Goal: Task Accomplishment & Management: Complete application form

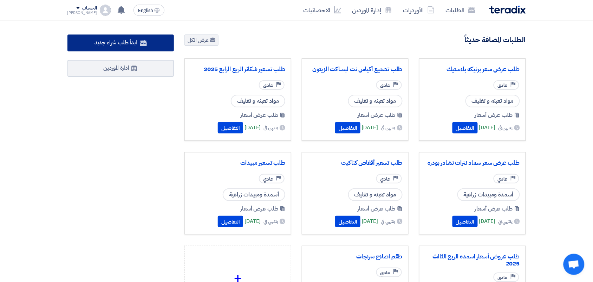
click at [136, 43] on span "ابدأ طلب شراء جديد" at bounding box center [116, 42] width 43 height 8
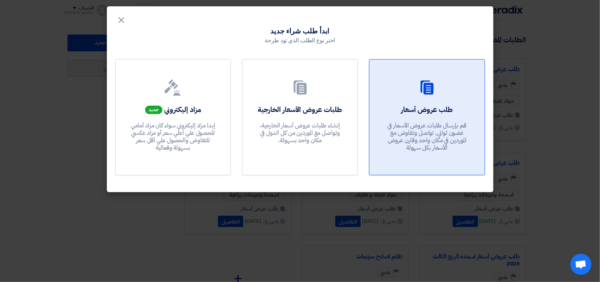
click at [419, 134] on p "قم بإرسال طلبات عروض الأسعار في غضون ثواني, تواصل وتفاوض مع الموردين في مكان وا…" at bounding box center [427, 137] width 84 height 30
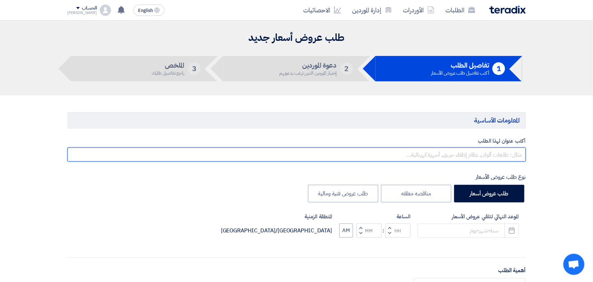
click at [444, 155] on input "text" at bounding box center [296, 154] width 459 height 14
type input "'"
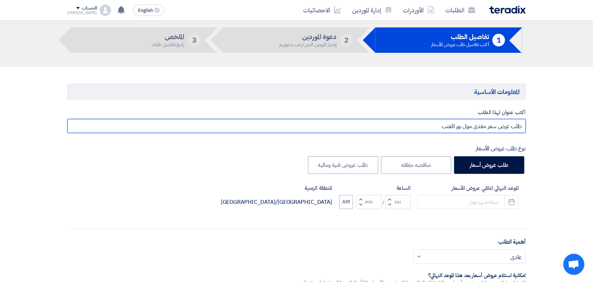
scroll to position [44, 0]
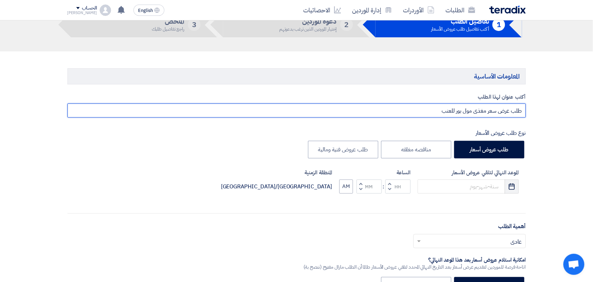
type input "طلب عرض سعر مغذى مول بور للعنب"
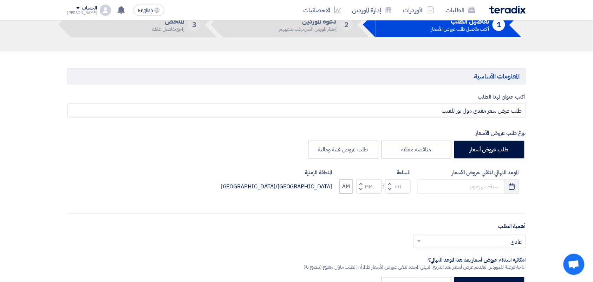
click at [516, 186] on button "Pick a date" at bounding box center [512, 186] width 14 height 14
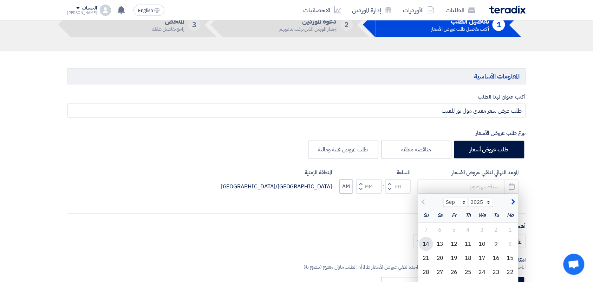
click at [429, 243] on div "14" at bounding box center [426, 244] width 14 height 14
type input "[DATE]"
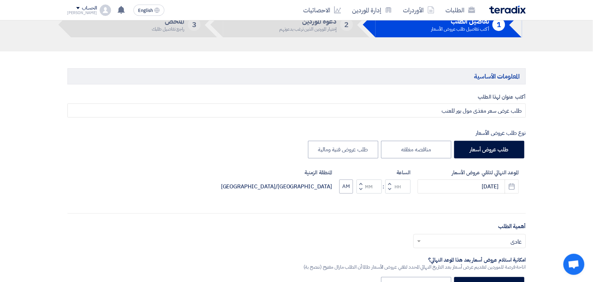
click at [389, 189] on span "button" at bounding box center [389, 188] width 2 height 5
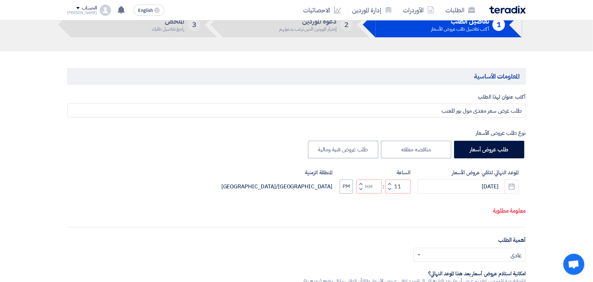
click at [358, 187] on button "Decrement minutes" at bounding box center [361, 189] width 8 height 9
type input "10"
type input "59"
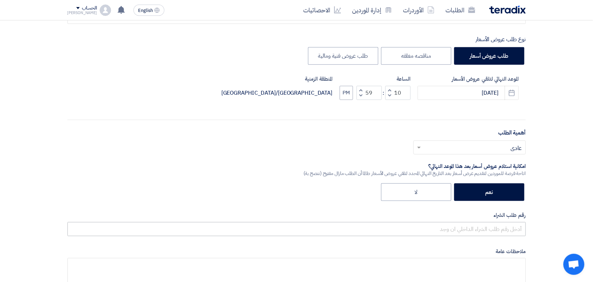
scroll to position [220, 0]
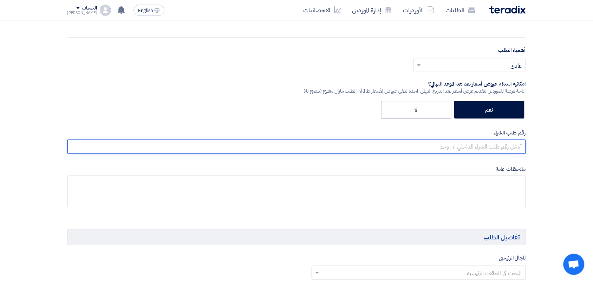
click at [480, 150] on input "text" at bounding box center [296, 147] width 459 height 14
type input "164427"
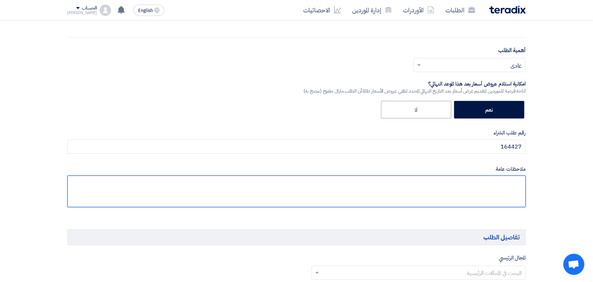
click at [489, 194] on textarea at bounding box center [296, 191] width 459 height 32
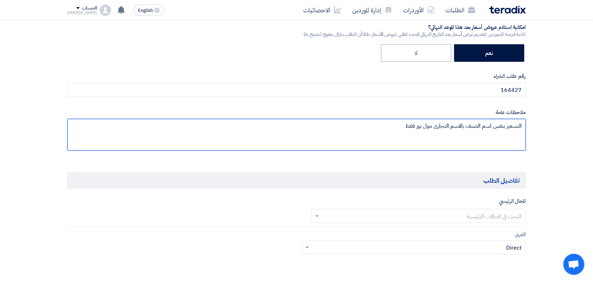
scroll to position [301, 0]
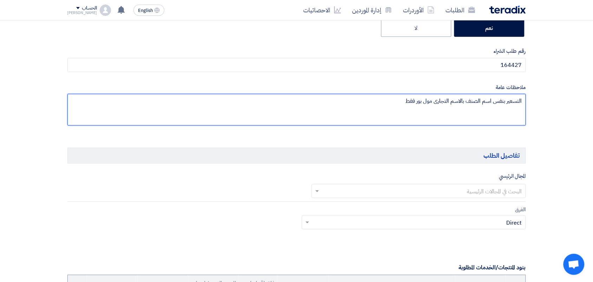
click at [468, 102] on textarea at bounding box center [296, 110] width 459 height 32
type textarea "التسعير بنفس اسم الصنف و بالاسم التجارى مول بور فقط"
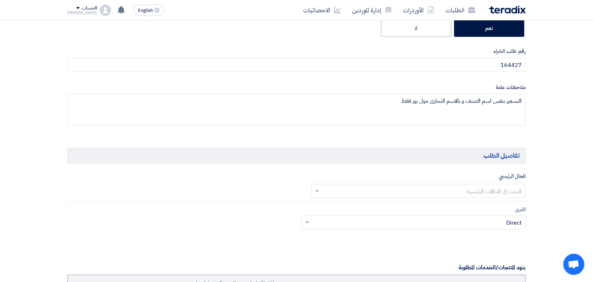
click at [467, 195] on input "text" at bounding box center [423, 192] width 200 height 12
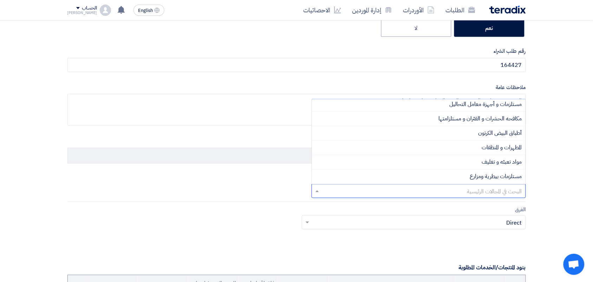
scroll to position [88, 0]
click at [445, 148] on div "أسمدة ومبيدات زراعية" at bounding box center [419, 148] width 214 height 14
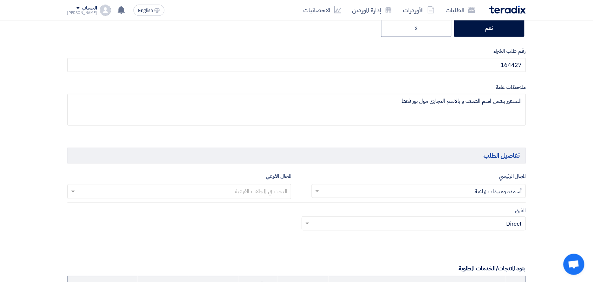
click at [282, 190] on input "text" at bounding box center [179, 192] width 217 height 12
click at [275, 206] on span "أسمدة ومبيدات زراعية" at bounding box center [263, 206] width 47 height 8
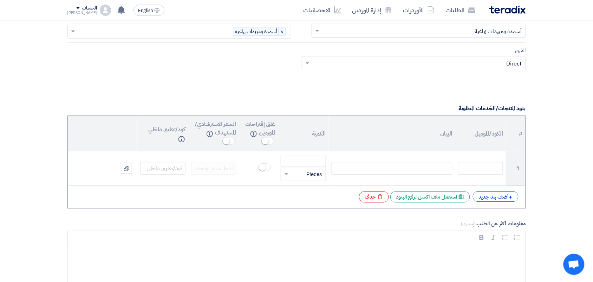
scroll to position [477, 0]
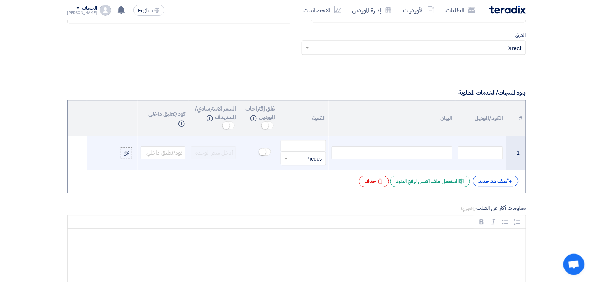
click at [394, 149] on div at bounding box center [392, 152] width 121 height 13
paste div
click at [289, 157] on span at bounding box center [285, 158] width 9 height 8
click at [311, 216] on div "Liter" at bounding box center [303, 221] width 44 height 14
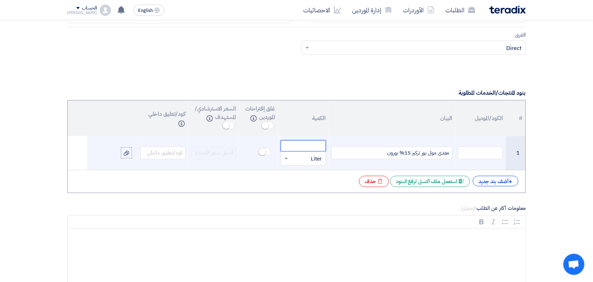
click at [300, 144] on input "number" at bounding box center [303, 145] width 45 height 11
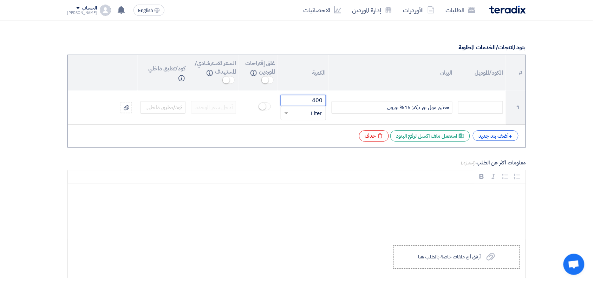
scroll to position [653, 0]
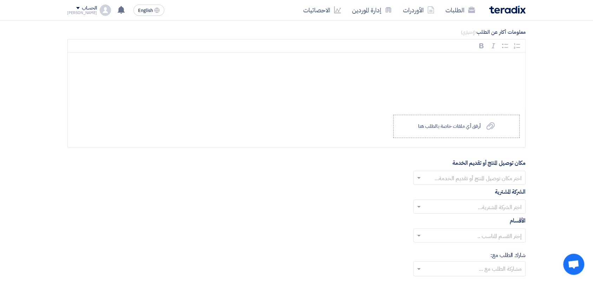
type input "400"
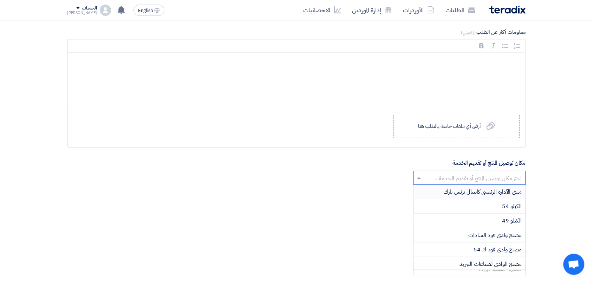
click at [430, 180] on input "text" at bounding box center [474, 179] width 98 height 12
click at [434, 217] on div "الكيلو 49" at bounding box center [470, 220] width 112 height 14
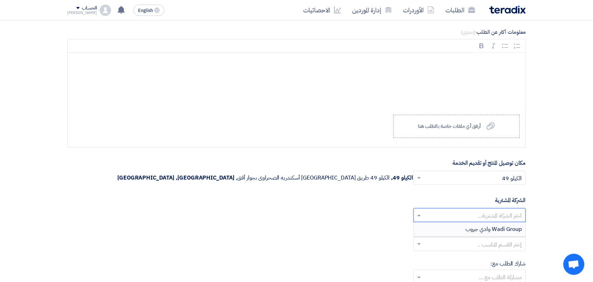
click at [427, 213] on input "text" at bounding box center [474, 216] width 98 height 12
click at [436, 228] on div "Wadi Group وادي جروب" at bounding box center [470, 229] width 112 height 14
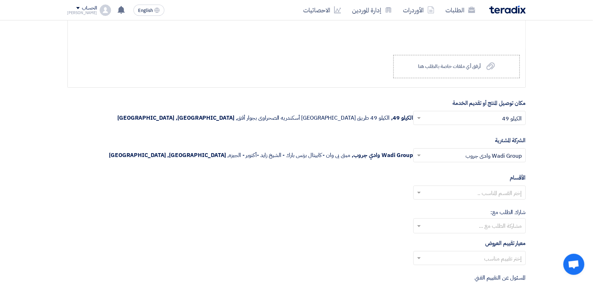
scroll to position [785, 0]
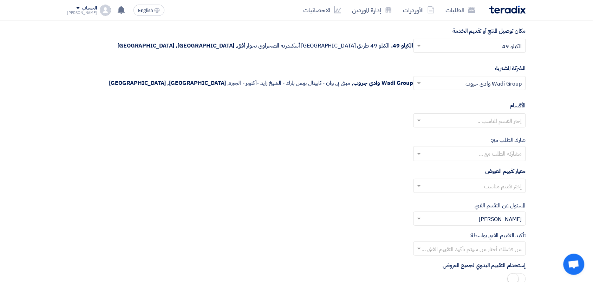
click at [423, 125] on div at bounding box center [470, 121] width 112 height 12
click at [437, 140] on div "--" at bounding box center [470, 134] width 112 height 14
click at [427, 157] on input "text" at bounding box center [469, 154] width 105 height 12
click at [398, 154] on div "شارك الطلب مع: مشاركة الطلب مع ..." at bounding box center [296, 148] width 459 height 25
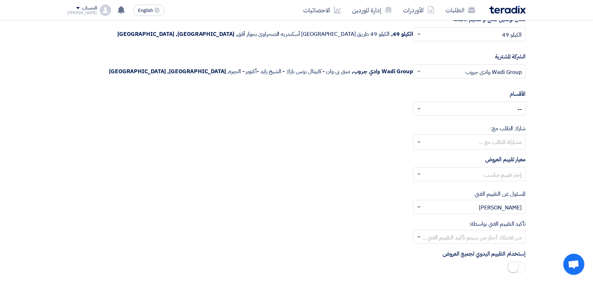
scroll to position [829, 0]
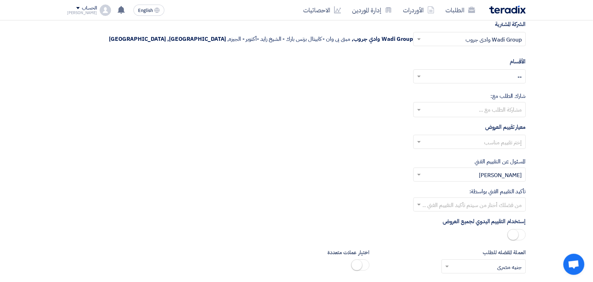
click at [433, 151] on div "إختر تقييم مناسب" at bounding box center [296, 145] width 459 height 20
click at [433, 144] on input "text" at bounding box center [474, 143] width 98 height 12
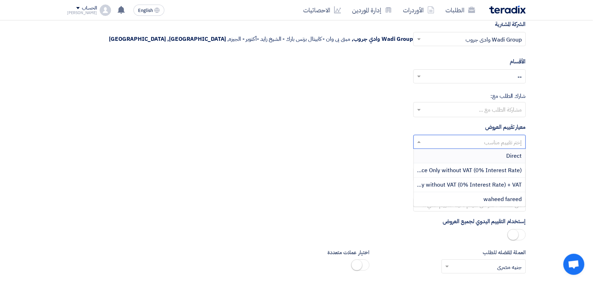
click at [446, 162] on div "Direct" at bounding box center [470, 156] width 112 height 14
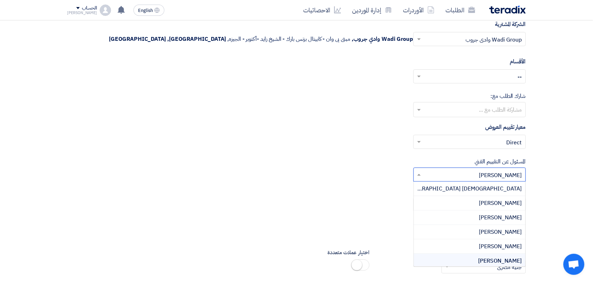
click at [439, 176] on input "text" at bounding box center [474, 175] width 98 height 12
click at [359, 165] on div "المسئول عن التقييم الفني من فضلك إختر مقييم فني × [PERSON_NAME] × Adham [GEOGRA…" at bounding box center [296, 169] width 459 height 24
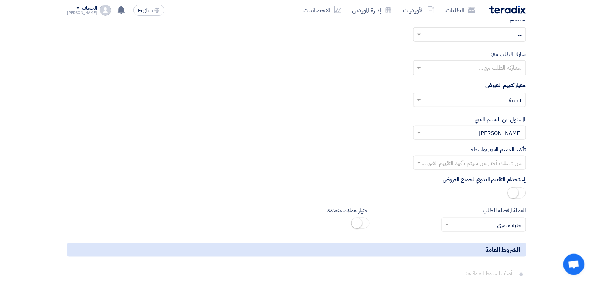
scroll to position [872, 0]
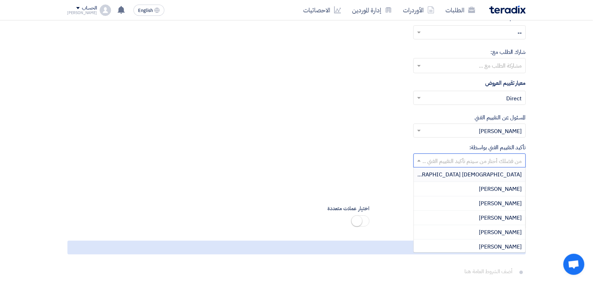
click at [429, 162] on input "text" at bounding box center [474, 161] width 98 height 12
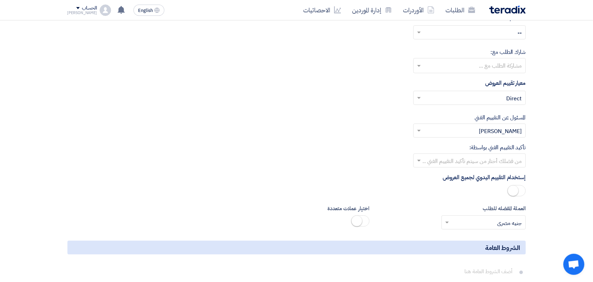
click at [324, 148] on div "تأكيد التقييم الفني بواسطة: من فضلك أختار من سيتم تأكيد التقييم الفني ..." at bounding box center [296, 155] width 459 height 24
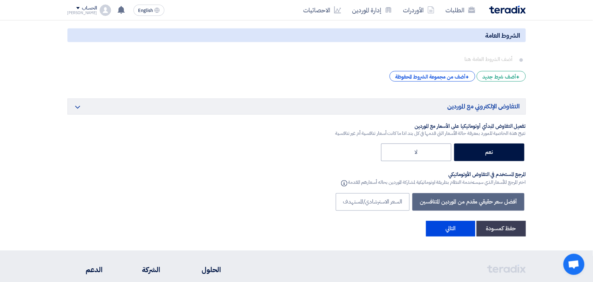
scroll to position [1136, 0]
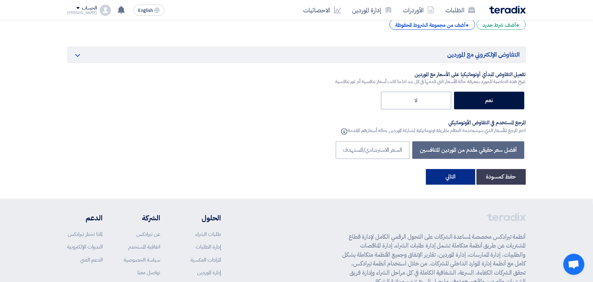
click at [452, 175] on button "التالي" at bounding box center [450, 176] width 49 height 15
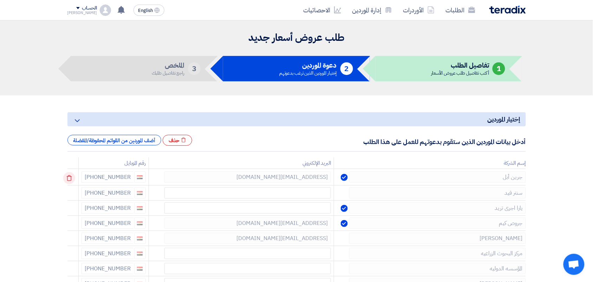
click at [71, 177] on icon at bounding box center [69, 178] width 12 height 12
click at [71, 187] on div at bounding box center [74, 192] width 6 height 11
click at [71, 202] on div at bounding box center [74, 207] width 6 height 11
click at [0, 0] on icon at bounding box center [0, 0] width 0 height 0
click at [71, 232] on div at bounding box center [74, 237] width 6 height 11
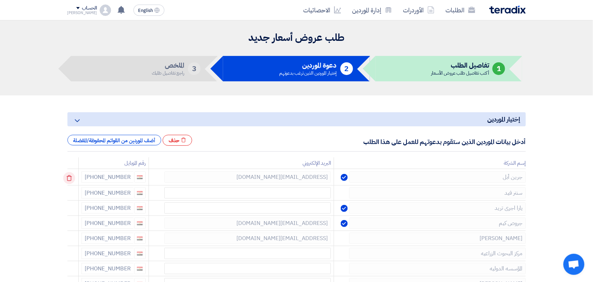
click at [71, 247] on div at bounding box center [74, 252] width 6 height 11
click at [0, 0] on icon at bounding box center [0, 0] width 0 height 0
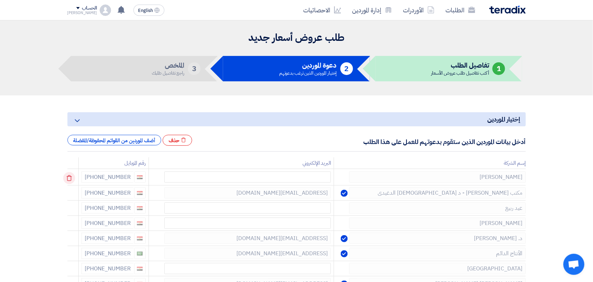
click at [69, 180] on use at bounding box center [68, 178] width 5 height 6
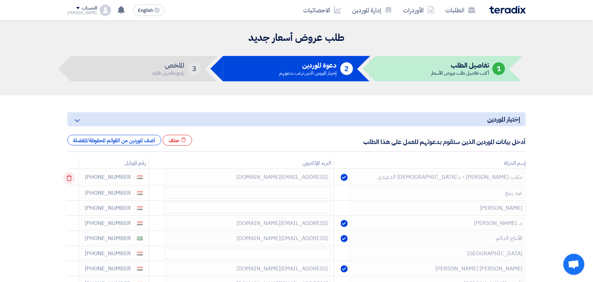
click at [69, 180] on use at bounding box center [68, 178] width 5 height 6
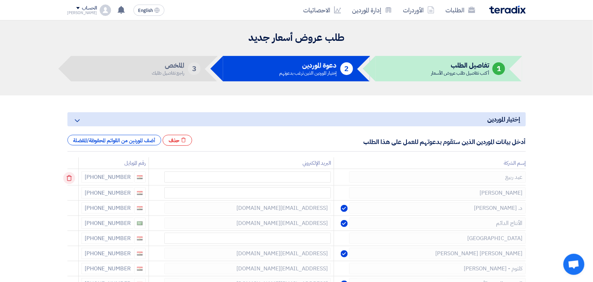
click at [69, 180] on use at bounding box center [68, 178] width 5 height 6
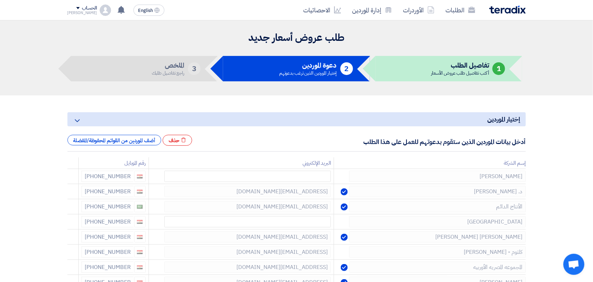
click at [0, 0] on use at bounding box center [0, 0] width 0 height 0
click at [69, 184] on td at bounding box center [72, 191] width 11 height 15
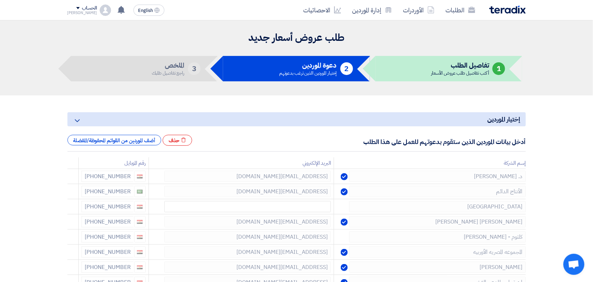
click at [0, 0] on use at bounding box center [0, 0] width 0 height 0
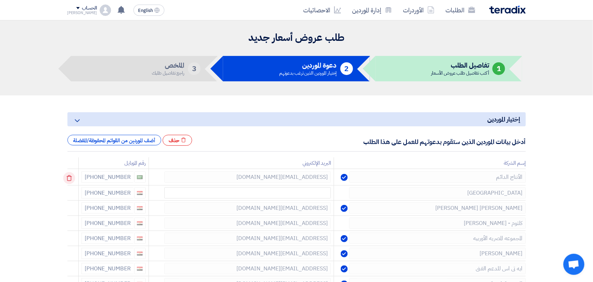
click at [69, 180] on icon at bounding box center [69, 178] width 12 height 12
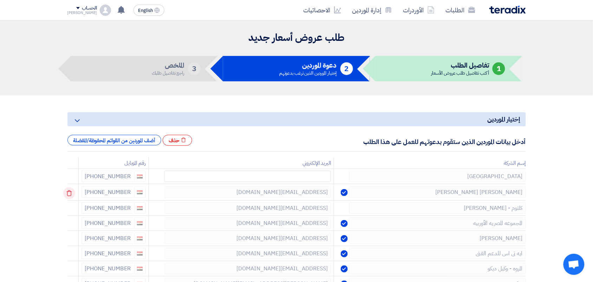
click at [70, 192] on use at bounding box center [68, 193] width 5 height 6
click at [0, 0] on use at bounding box center [0, 0] width 0 height 0
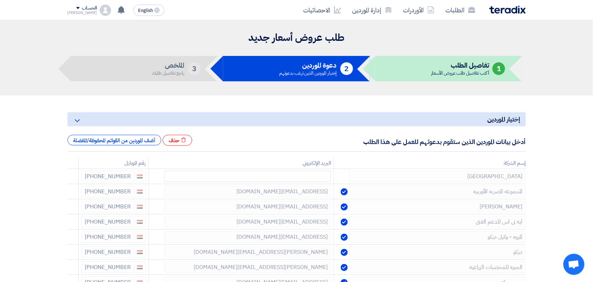
click at [0, 0] on use at bounding box center [0, 0] width 0 height 0
click at [70, 192] on use at bounding box center [68, 193] width 5 height 6
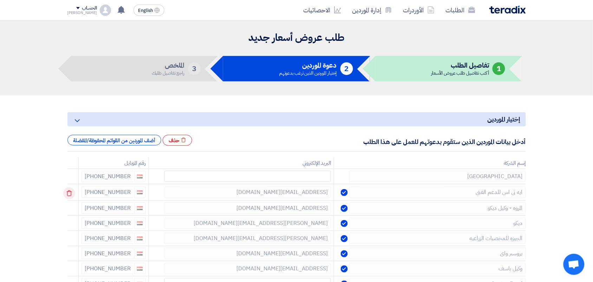
click at [70, 192] on use at bounding box center [68, 193] width 5 height 6
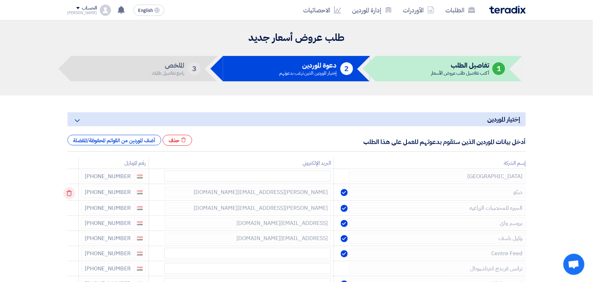
click at [69, 192] on use at bounding box center [68, 193] width 5 height 6
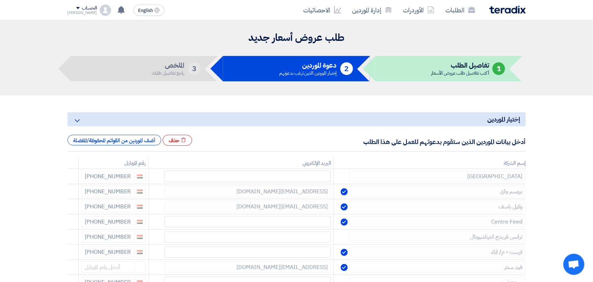
click at [0, 0] on use at bounding box center [0, 0] width 0 height 0
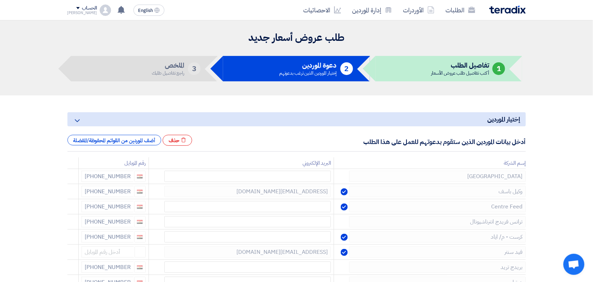
click at [0, 0] on use at bounding box center [0, 0] width 0 height 0
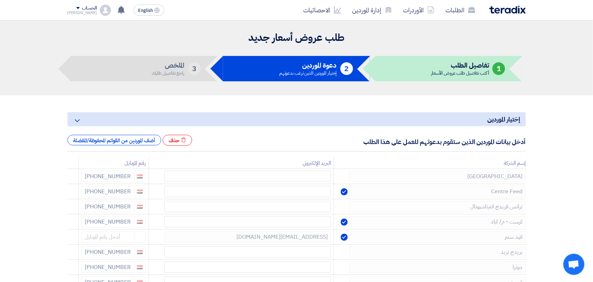
click at [0, 0] on use at bounding box center [0, 0] width 0 height 0
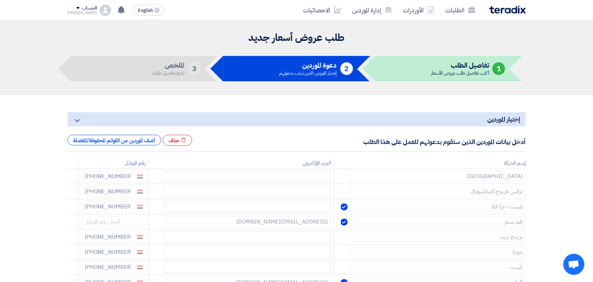
click at [0, 0] on use at bounding box center [0, 0] width 0 height 0
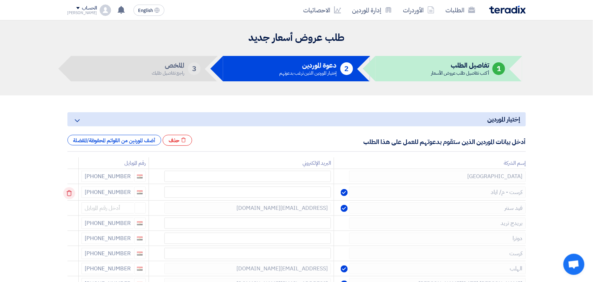
click at [69, 192] on use at bounding box center [68, 193] width 5 height 6
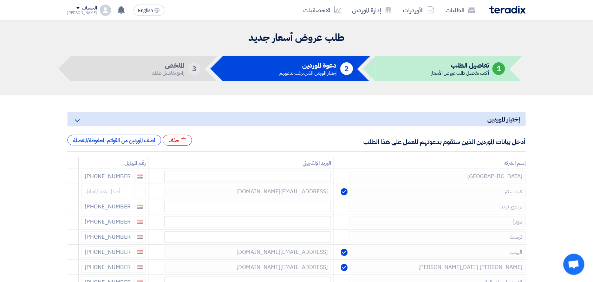
click at [0, 0] on use at bounding box center [0, 0] width 0 height 0
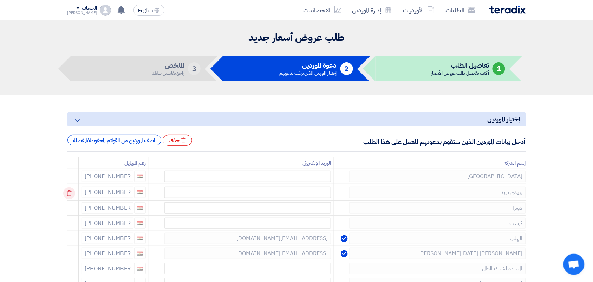
click at [69, 192] on use at bounding box center [68, 193] width 5 height 6
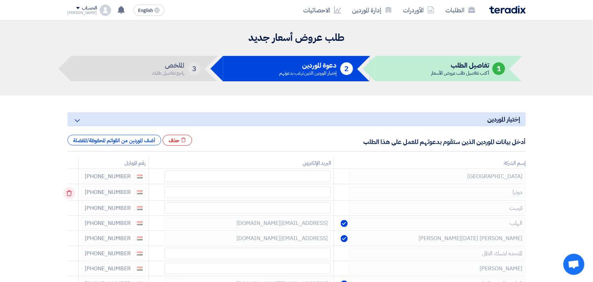
click at [69, 190] on icon at bounding box center [69, 193] width 12 height 12
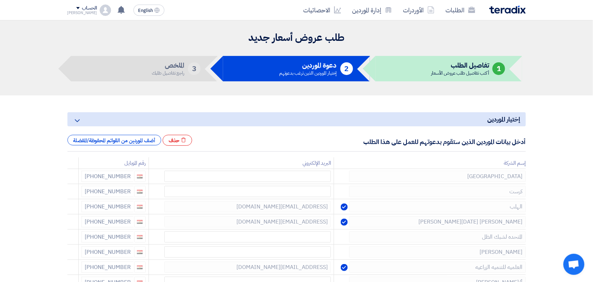
click at [0, 0] on icon at bounding box center [0, 0] width 0 height 0
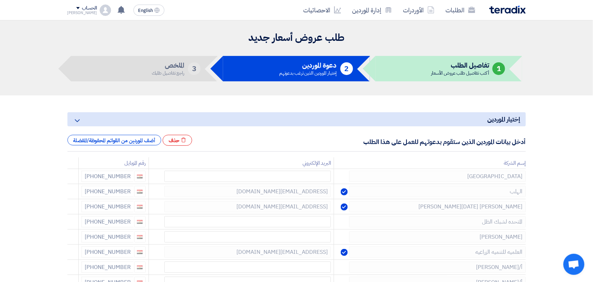
click at [0, 0] on icon at bounding box center [0, 0] width 0 height 0
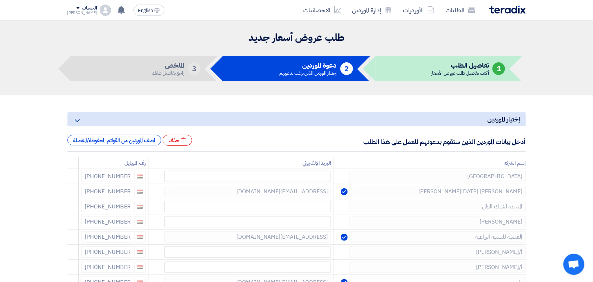
click at [0, 0] on icon at bounding box center [0, 0] width 0 height 0
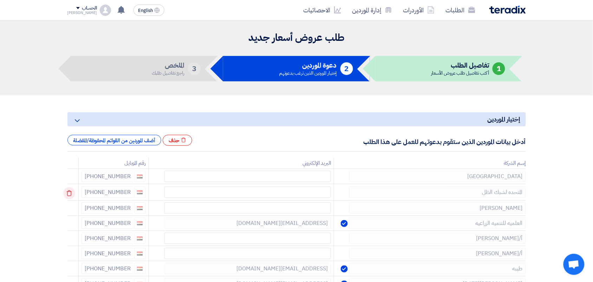
click at [68, 188] on icon at bounding box center [69, 193] width 12 height 12
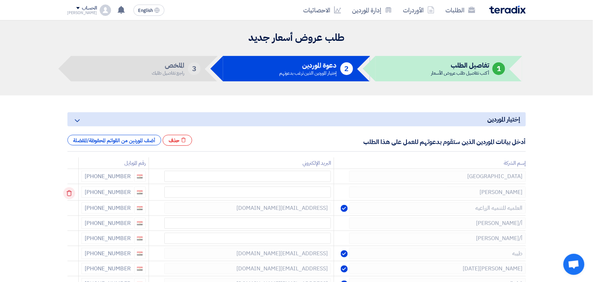
click at [67, 189] on icon at bounding box center [69, 193] width 12 height 12
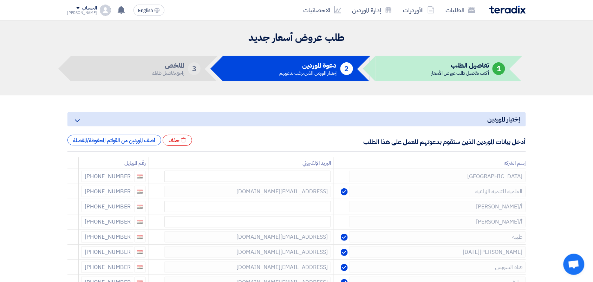
click at [0, 0] on icon at bounding box center [0, 0] width 0 height 0
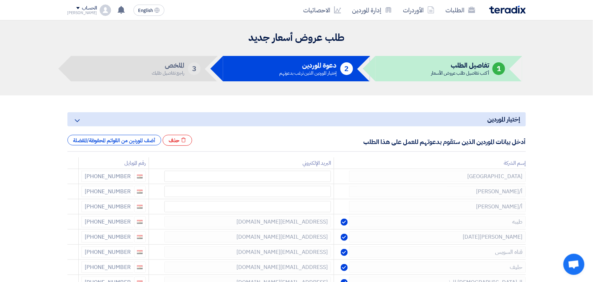
click at [0, 0] on icon at bounding box center [0, 0] width 0 height 0
click at [67, 199] on td at bounding box center [72, 206] width 11 height 15
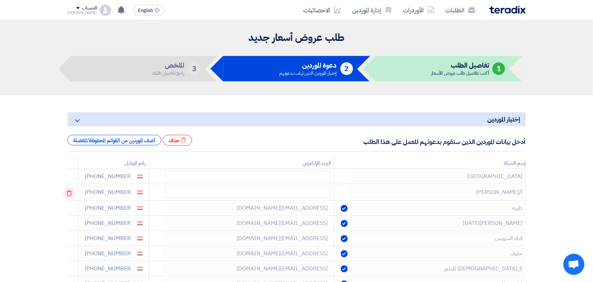
click at [70, 191] on use at bounding box center [68, 193] width 5 height 6
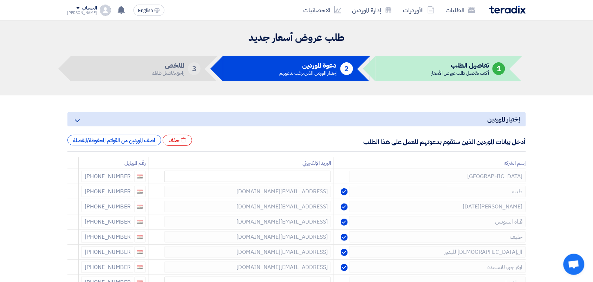
click at [0, 0] on use at bounding box center [0, 0] width 0 height 0
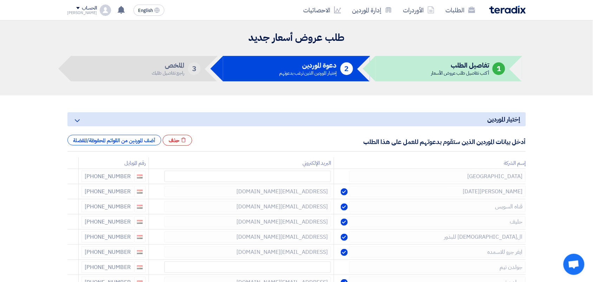
click at [0, 0] on use at bounding box center [0, 0] width 0 height 0
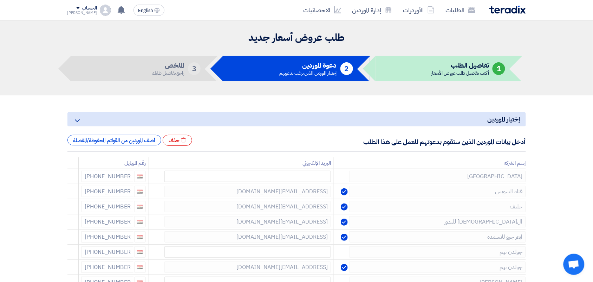
click at [0, 0] on use at bounding box center [0, 0] width 0 height 0
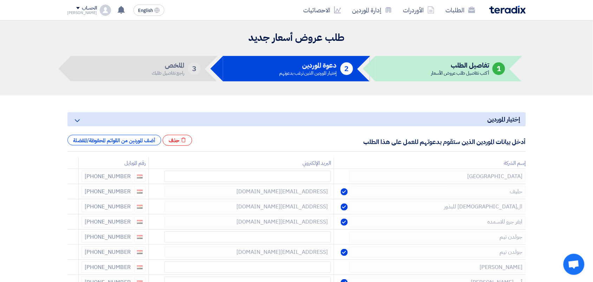
click at [0, 0] on use at bounding box center [0, 0] width 0 height 0
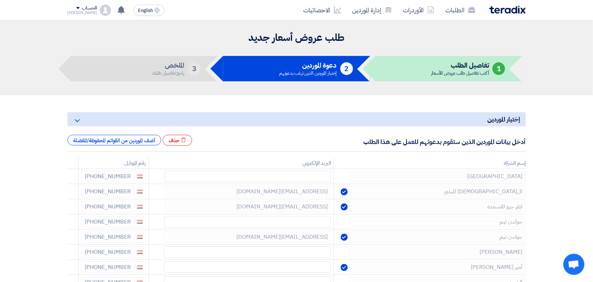
click at [0, 0] on use at bounding box center [0, 0] width 0 height 0
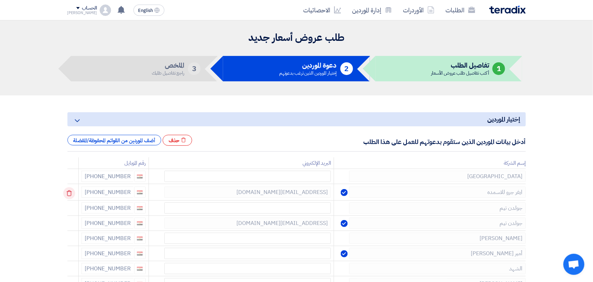
click at [70, 191] on use at bounding box center [68, 193] width 5 height 6
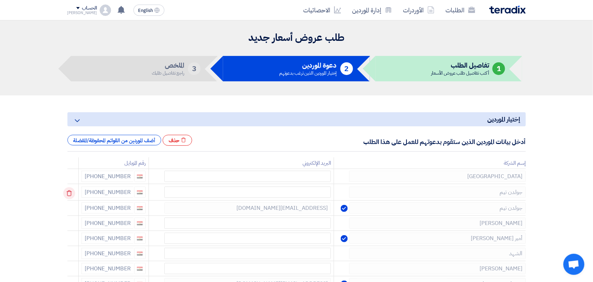
click at [69, 191] on use at bounding box center [68, 193] width 5 height 6
click at [69, 200] on td at bounding box center [72, 207] width 11 height 15
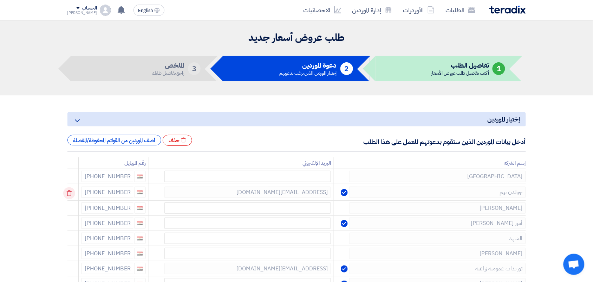
click at [68, 191] on icon at bounding box center [69, 193] width 12 height 12
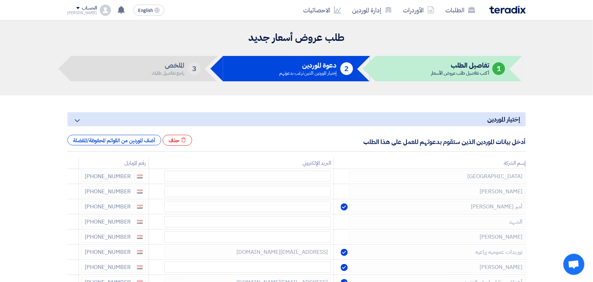
click at [0, 0] on icon at bounding box center [0, 0] width 0 height 0
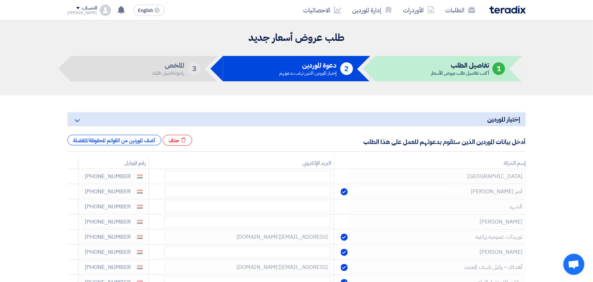
click at [0, 0] on icon at bounding box center [0, 0] width 0 height 0
click at [68, 199] on td at bounding box center [72, 206] width 11 height 15
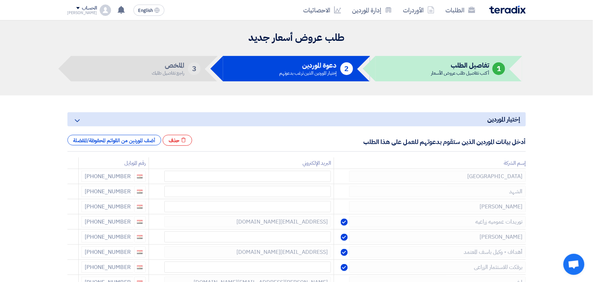
click at [0, 0] on icon at bounding box center [0, 0] width 0 height 0
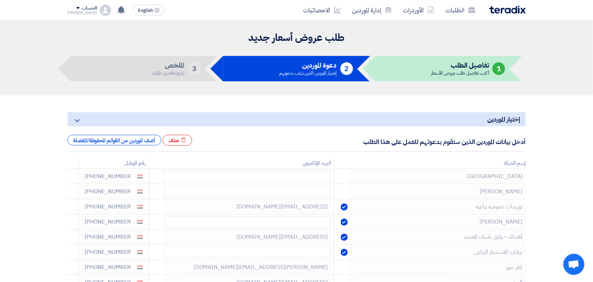
click at [0, 0] on icon at bounding box center [0, 0] width 0 height 0
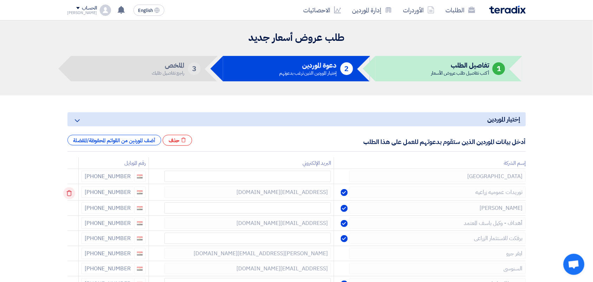
click at [65, 192] on icon at bounding box center [69, 193] width 12 height 12
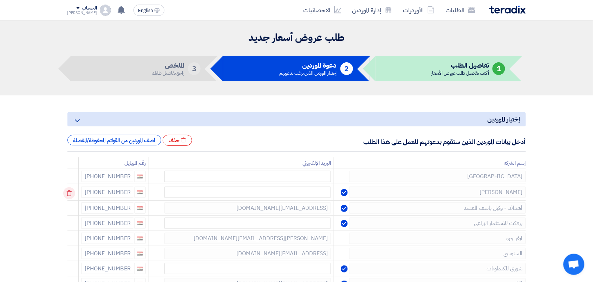
click at [71, 194] on icon at bounding box center [69, 193] width 12 height 12
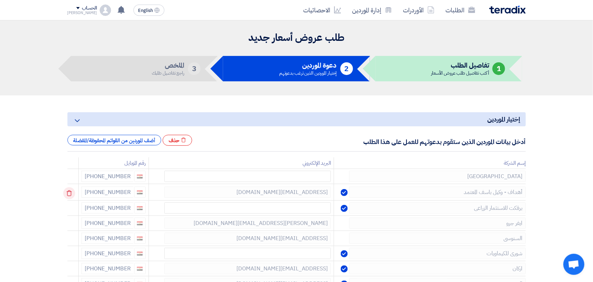
click at [71, 193] on icon at bounding box center [69, 193] width 12 height 12
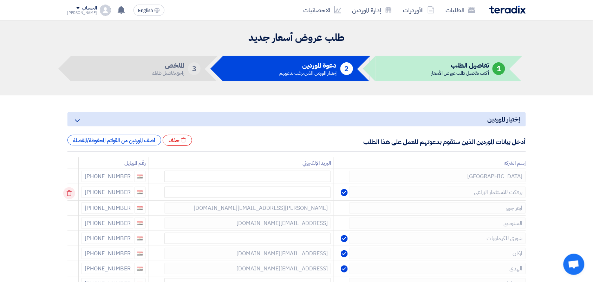
click at [71, 194] on icon at bounding box center [69, 193] width 12 height 12
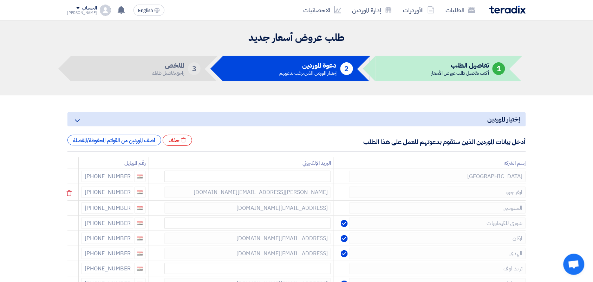
click at [71, 194] on icon at bounding box center [69, 193] width 12 height 12
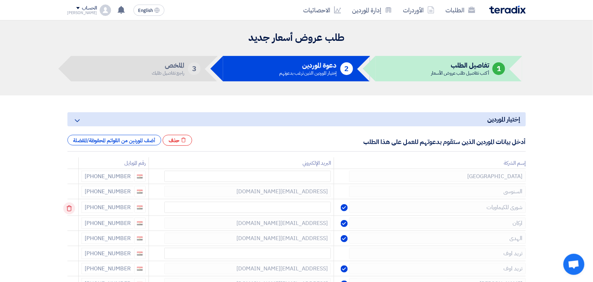
click at [70, 206] on icon at bounding box center [69, 208] width 12 height 12
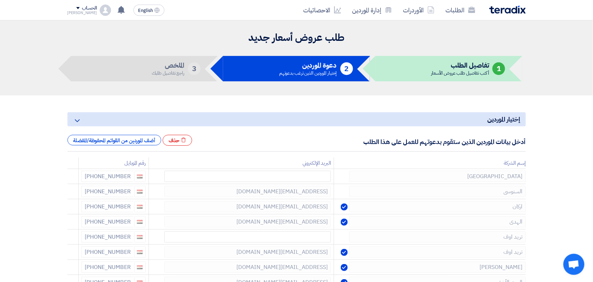
click at [0, 0] on icon at bounding box center [0, 0] width 0 height 0
click at [69, 222] on use at bounding box center [68, 223] width 5 height 6
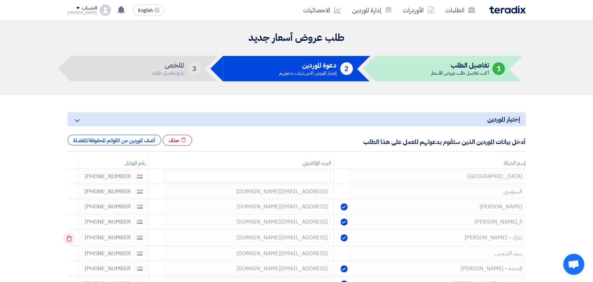
click at [71, 233] on icon at bounding box center [69, 238] width 12 height 12
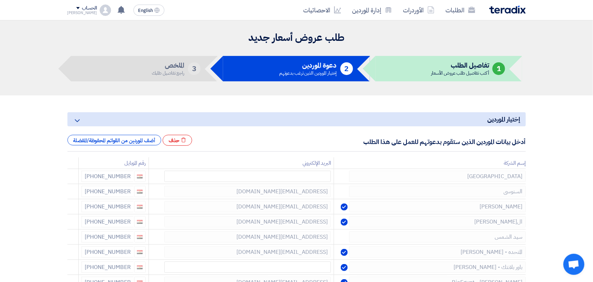
click at [0, 0] on icon at bounding box center [0, 0] width 0 height 0
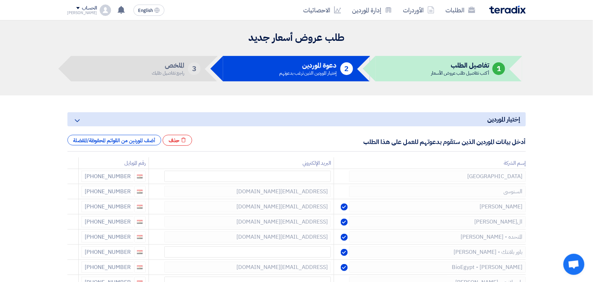
click at [0, 0] on icon at bounding box center [0, 0] width 0 height 0
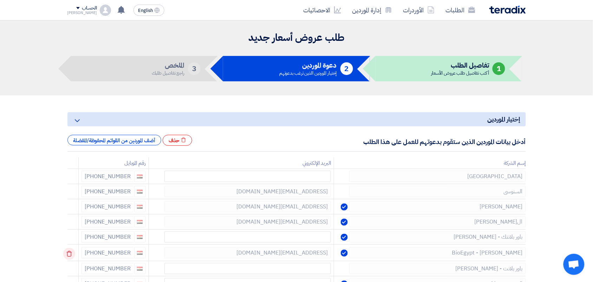
click at [72, 250] on icon at bounding box center [69, 253] width 12 height 12
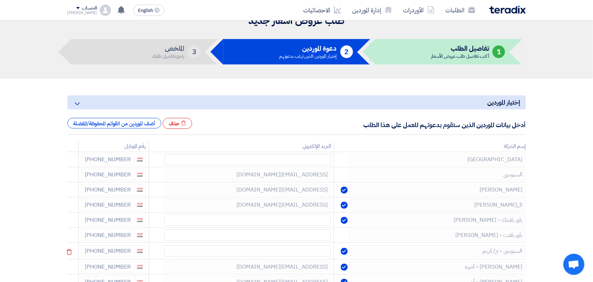
scroll to position [44, 0]
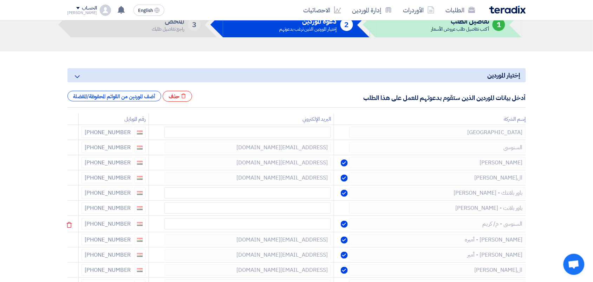
click at [106, 225] on div "[PHONE_NUMBER]" at bounding box center [114, 223] width 64 height 11
click at [71, 242] on icon at bounding box center [69, 240] width 12 height 12
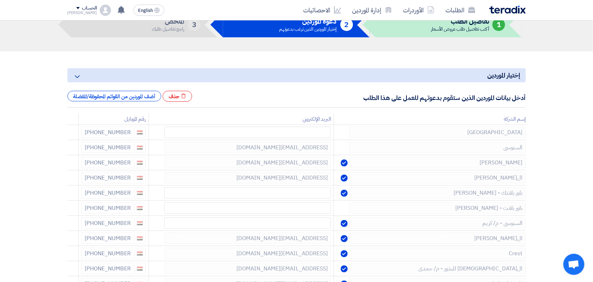
click at [0, 0] on icon at bounding box center [0, 0] width 0 height 0
click at [71, 245] on icon at bounding box center [69, 240] width 12 height 12
click at [0, 0] on icon at bounding box center [0, 0] width 0 height 0
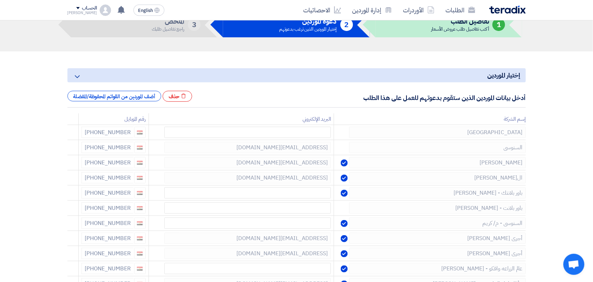
click at [0, 0] on icon at bounding box center [0, 0] width 0 height 0
click at [70, 256] on icon at bounding box center [69, 255] width 12 height 12
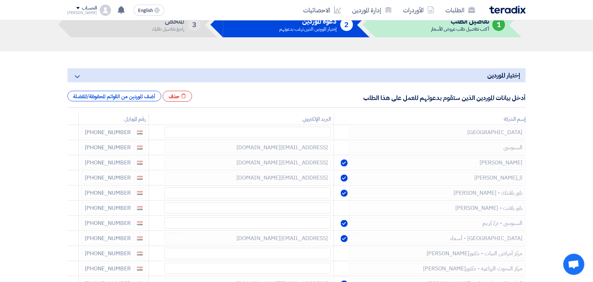
click at [0, 0] on icon at bounding box center [0, 0] width 0 height 0
click at [69, 256] on icon at bounding box center [69, 255] width 12 height 12
click at [0, 0] on icon at bounding box center [0, 0] width 0 height 0
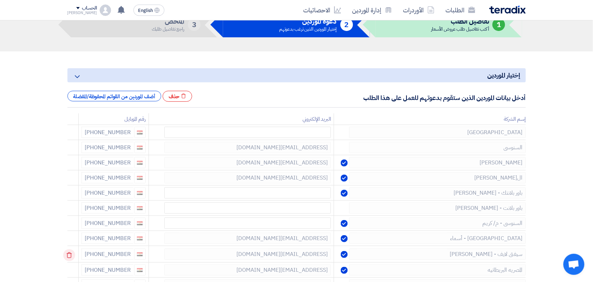
click at [69, 255] on icon at bounding box center [69, 255] width 12 height 12
click at [69, 256] on icon at bounding box center [69, 255] width 12 height 12
click at [0, 0] on icon at bounding box center [0, 0] width 0 height 0
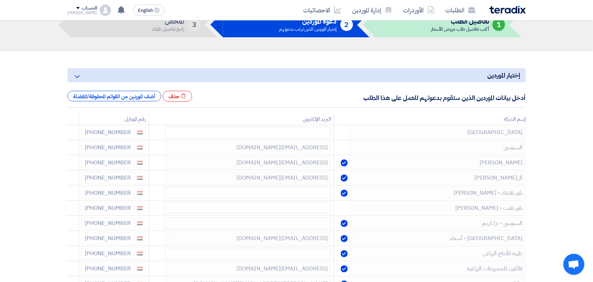
click at [0, 0] on icon at bounding box center [0, 0] width 0 height 0
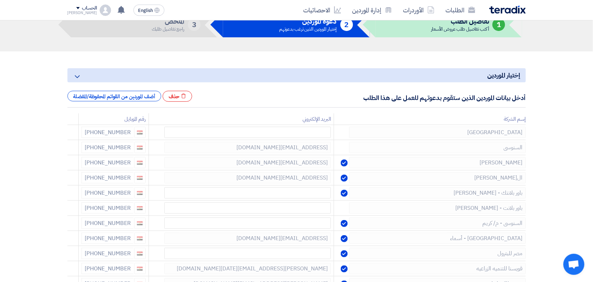
click at [0, 0] on icon at bounding box center [0, 0] width 0 height 0
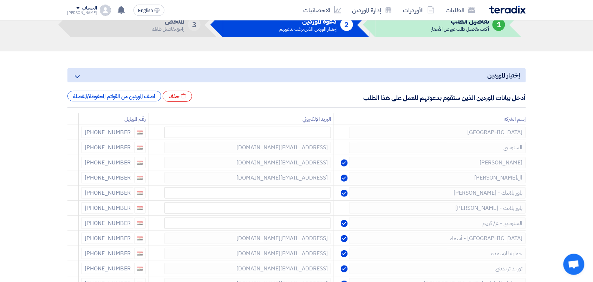
click at [0, 0] on icon at bounding box center [0, 0] width 0 height 0
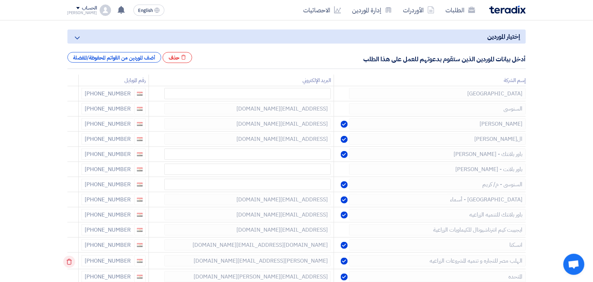
scroll to position [88, 0]
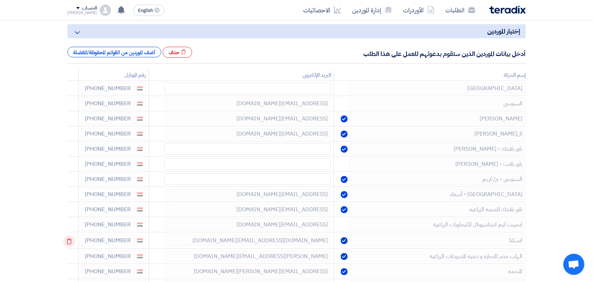
click at [71, 241] on icon at bounding box center [69, 241] width 12 height 12
click at [0, 0] on icon at bounding box center [0, 0] width 0 height 0
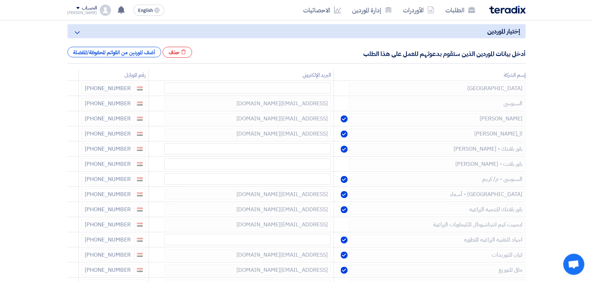
click at [0, 0] on icon at bounding box center [0, 0] width 0 height 0
click at [71, 241] on icon at bounding box center [69, 241] width 12 height 12
click at [0, 0] on icon at bounding box center [0, 0] width 0 height 0
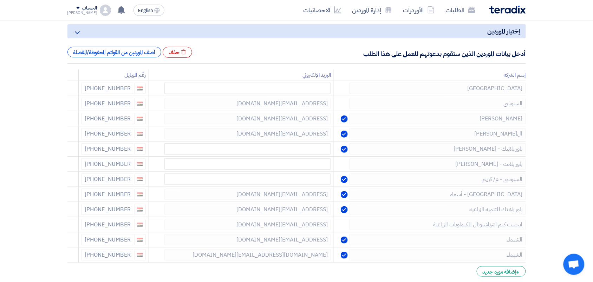
click at [0, 0] on icon at bounding box center [0, 0] width 0 height 0
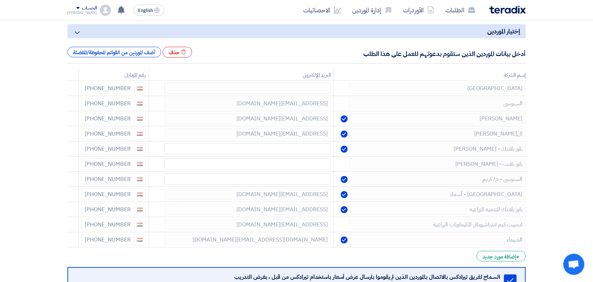
click at [0, 0] on icon at bounding box center [0, 0] width 0 height 0
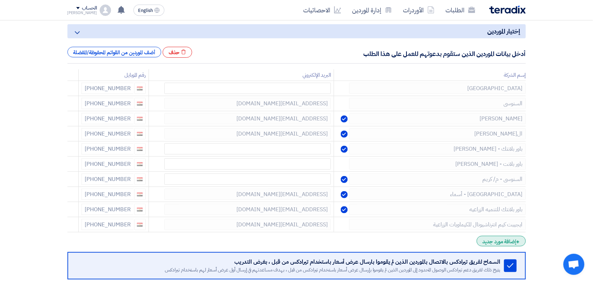
click at [484, 241] on div "+ إضافة مورد جديد" at bounding box center [501, 241] width 49 height 11
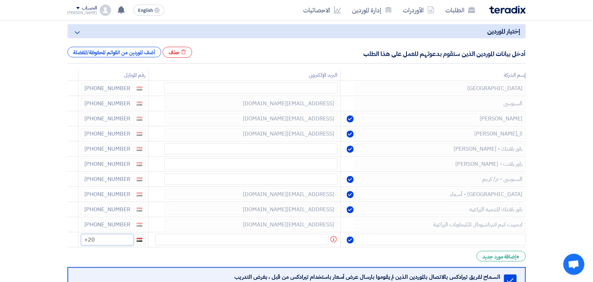
drag, startPoint x: 112, startPoint y: 243, endPoint x: 56, endPoint y: 238, distance: 56.5
click at [60, 238] on section "إختيار الموردين Minimize/Maximize Category أدخل بيانات الموردين الذين ستقوم بدع…" at bounding box center [296, 184] width 593 height 355
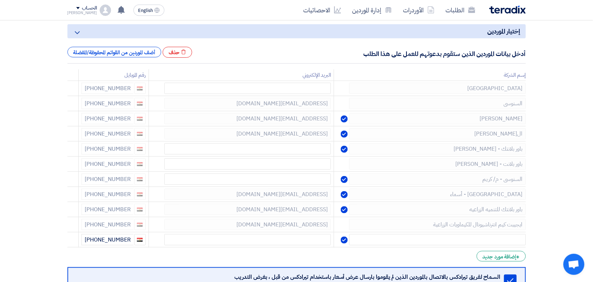
click at [442, 250] on form "إختيار الموردين Minimize/Maximize Category أدخل بيانات الموردين الذين ستقوم بدع…" at bounding box center [296, 186] width 459 height 324
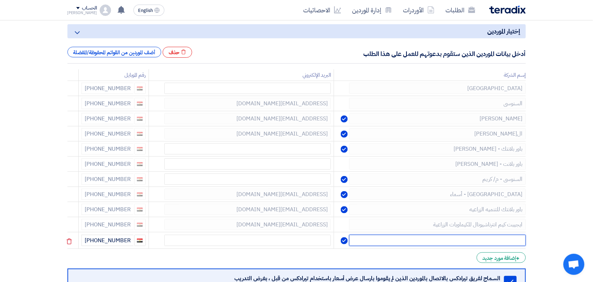
click at [444, 242] on input "text" at bounding box center [437, 239] width 176 height 11
click at [442, 234] on td at bounding box center [430, 240] width 192 height 17
click at [451, 241] on input "text" at bounding box center [437, 239] width 176 height 11
type input "ا"
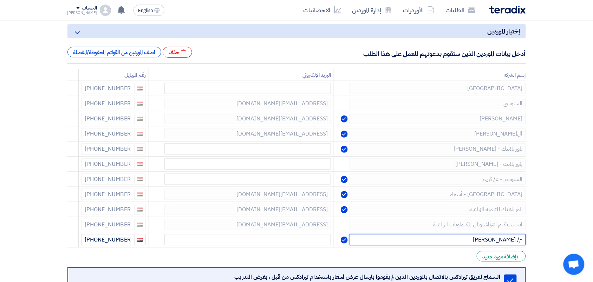
type input "م/ [PERSON_NAME]"
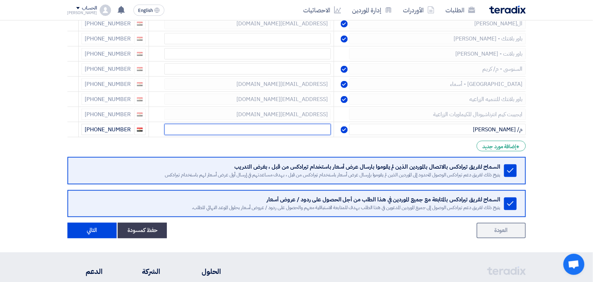
scroll to position [264, 0]
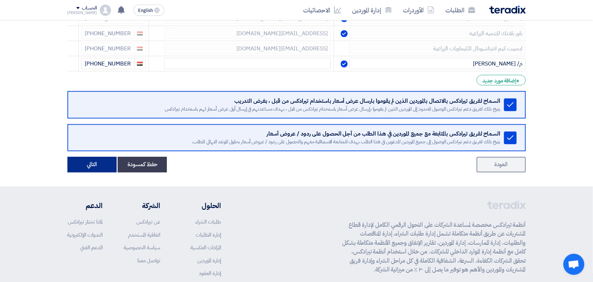
click at [89, 165] on button "التالي" at bounding box center [91, 164] width 49 height 15
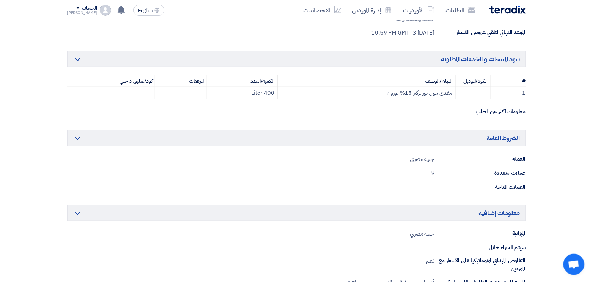
scroll to position [308, 0]
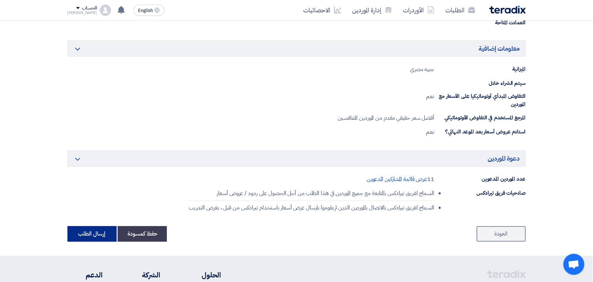
click at [90, 235] on button "إرسال الطلب" at bounding box center [91, 233] width 49 height 15
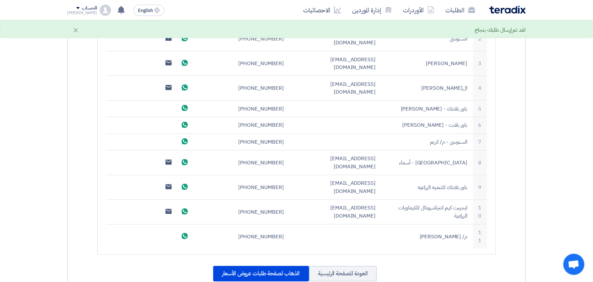
scroll to position [395, 0]
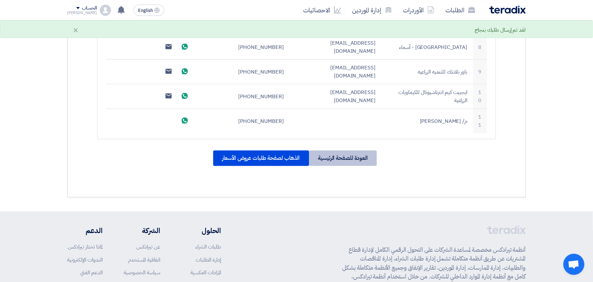
click at [327, 150] on div "العودة للصفحة الرئيسية" at bounding box center [343, 157] width 68 height 15
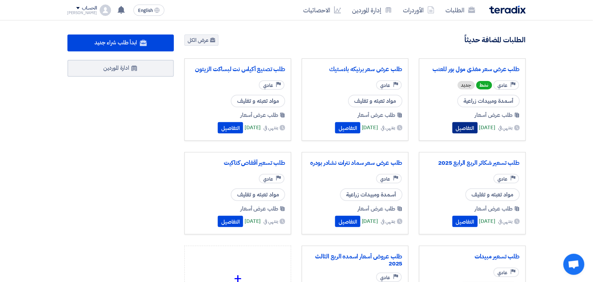
click at [456, 131] on button "التفاصيل" at bounding box center [465, 127] width 25 height 11
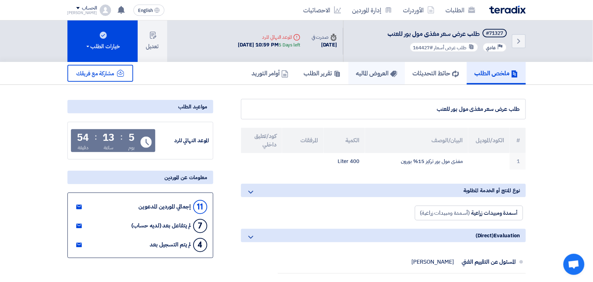
click at [366, 76] on link "العروض الماليه" at bounding box center [377, 73] width 57 height 22
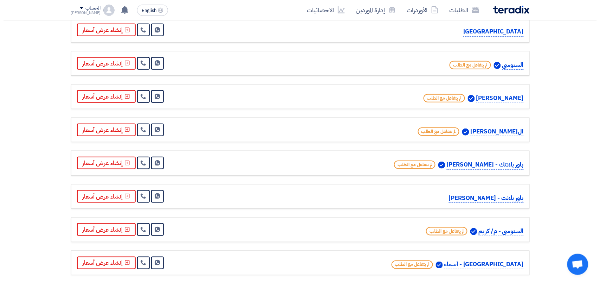
scroll to position [264, 0]
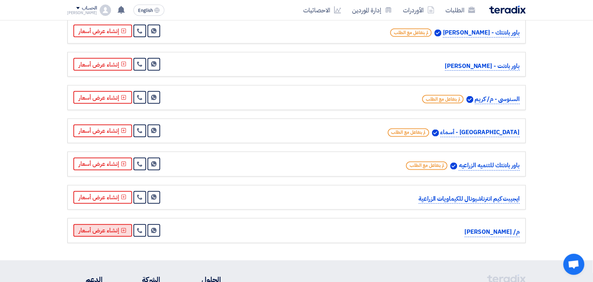
click at [105, 237] on button "إنشاء عرض أسعار" at bounding box center [102, 230] width 59 height 13
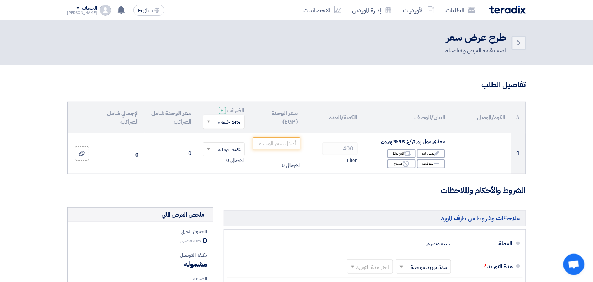
click at [212, 122] on span at bounding box center [208, 121] width 9 height 6
click at [220, 146] on div "0% -معفى" at bounding box center [224, 147] width 41 height 12
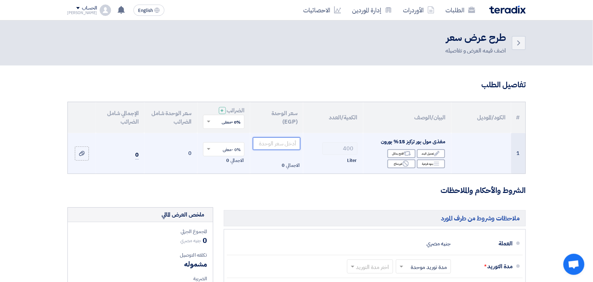
click at [268, 147] on input "number" at bounding box center [276, 143] width 47 height 13
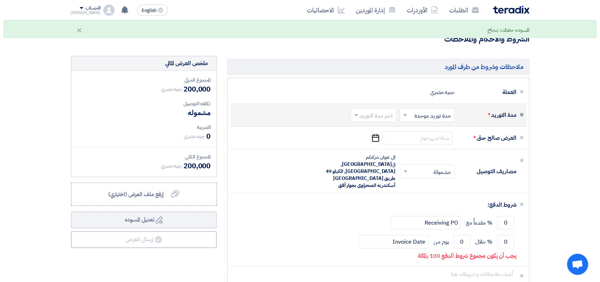
scroll to position [220, 0]
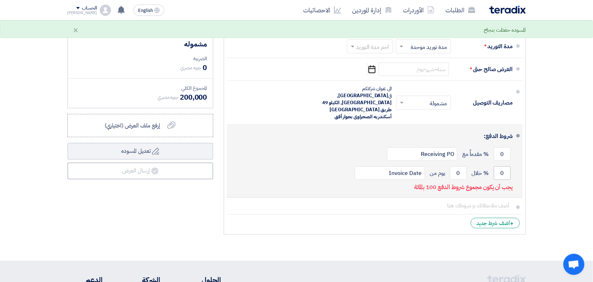
type input "500"
click at [504, 166] on input "0" at bounding box center [502, 172] width 17 height 13
type input "30"
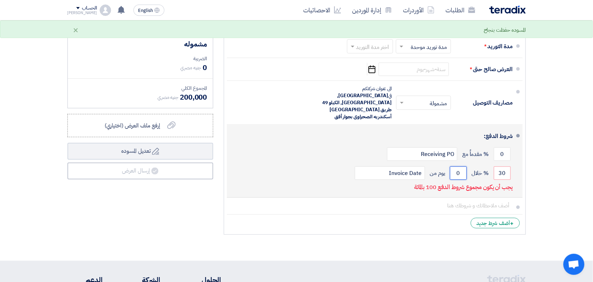
click at [463, 166] on input "0" at bounding box center [458, 172] width 17 height 13
type input "100"
click at [498, 166] on input "30" at bounding box center [502, 172] width 17 height 13
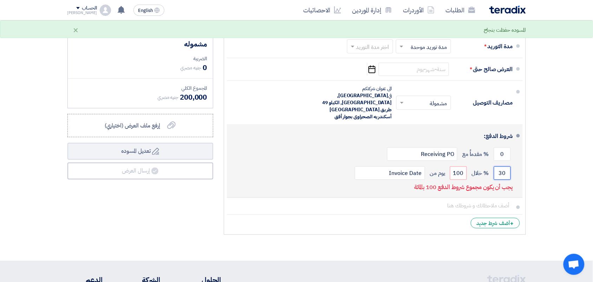
click at [498, 166] on input "30" at bounding box center [502, 172] width 17 height 13
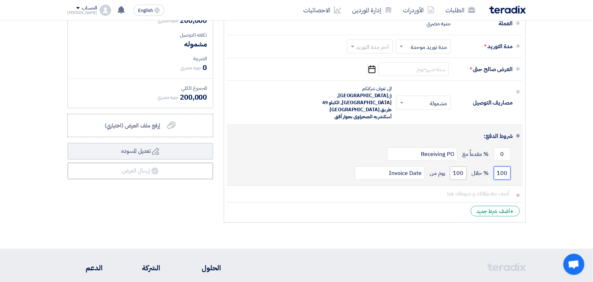
type input "100"
click at [464, 166] on input "100" at bounding box center [458, 172] width 17 height 13
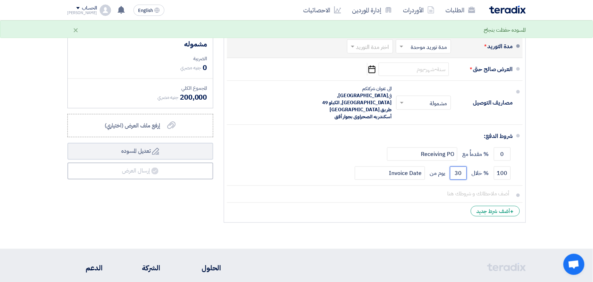
type input "30"
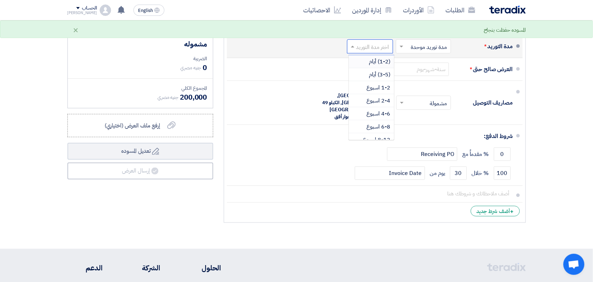
click at [360, 49] on input "text" at bounding box center [369, 47] width 43 height 10
click at [363, 87] on div "1-2 اسبوع" at bounding box center [371, 87] width 45 height 13
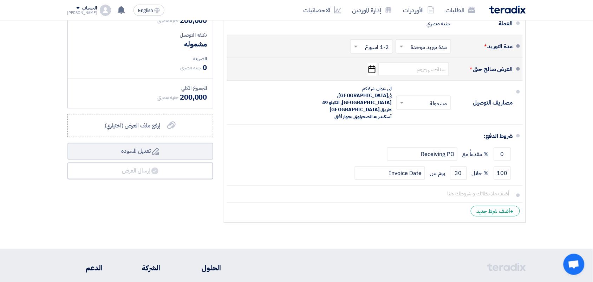
click at [372, 66] on icon "Pick a date" at bounding box center [371, 69] width 9 height 13
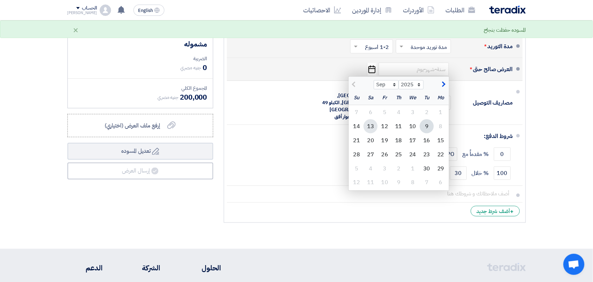
click at [376, 123] on div "13" at bounding box center [371, 126] width 14 height 14
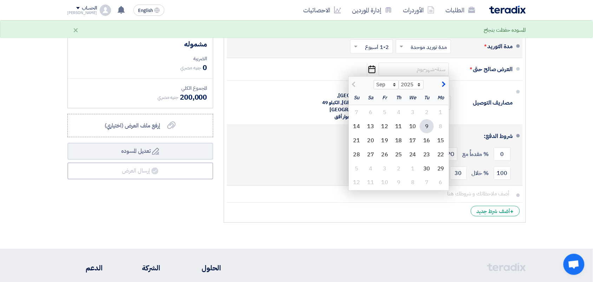
type input "[DATE]"
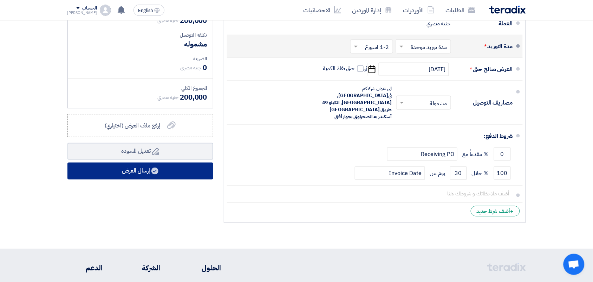
click at [145, 174] on button "إرسال العرض" at bounding box center [140, 170] width 146 height 17
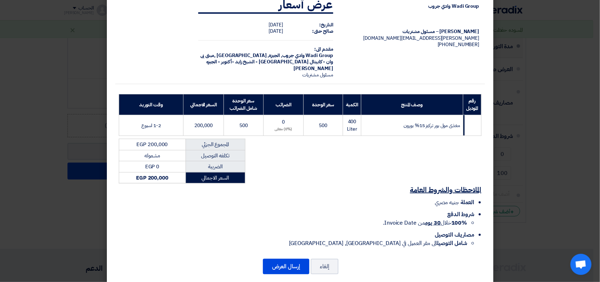
scroll to position [29, 0]
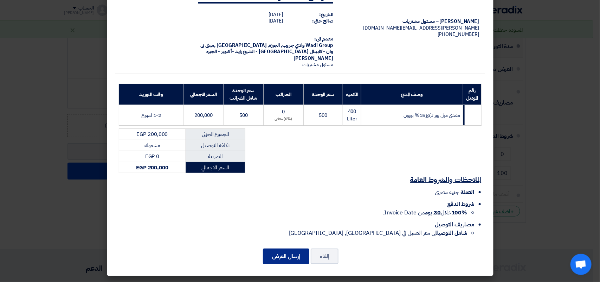
click at [292, 258] on button "إرسال العرض" at bounding box center [286, 255] width 46 height 15
